Goal: Task Accomplishment & Management: Use online tool/utility

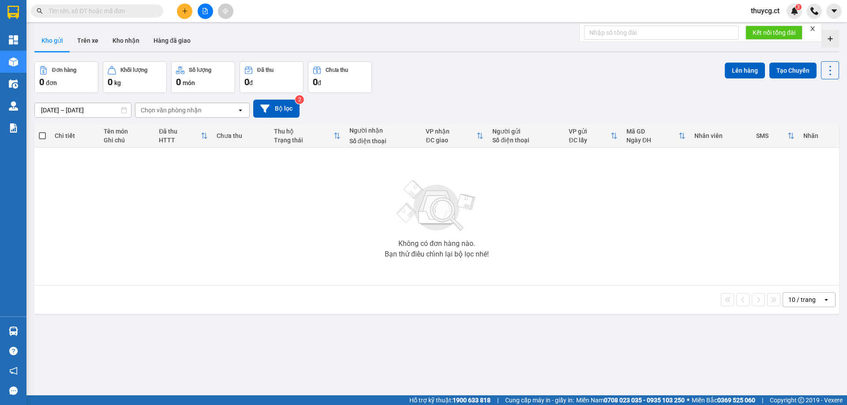
click at [123, 10] on input "text" at bounding box center [101, 11] width 104 height 10
paste input "0968260389"
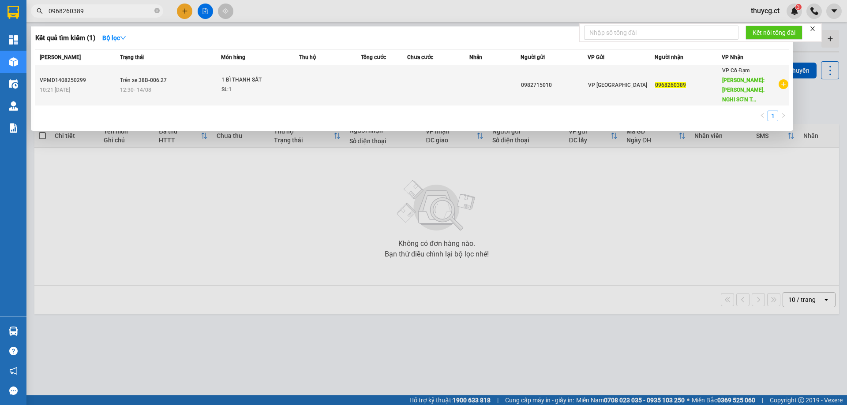
type input "0968260389"
click at [287, 79] on div "1 BÌ THANH SẮT" at bounding box center [254, 80] width 66 height 10
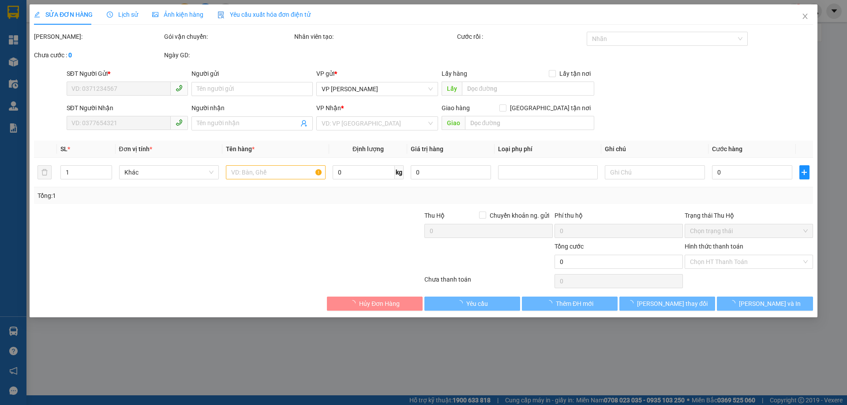
type input "0982715010"
type input "0968260389"
type input "TRÚC LÂM. [GEOGRAPHIC_DATA]"
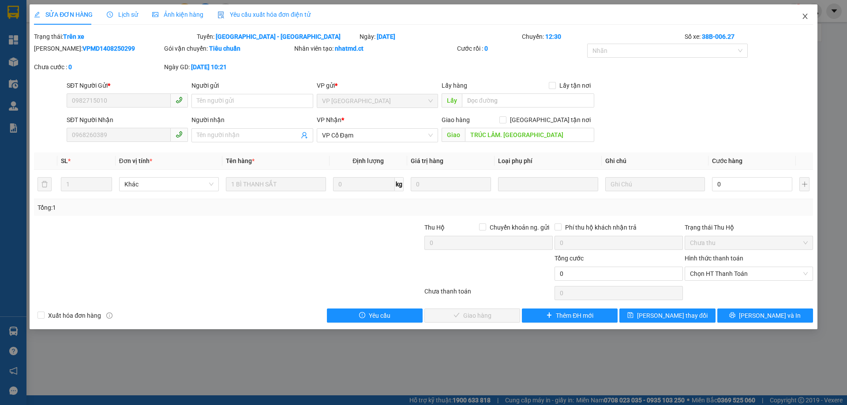
click at [807, 15] on icon "close" at bounding box center [804, 16] width 7 height 7
